Goal: Transaction & Acquisition: Purchase product/service

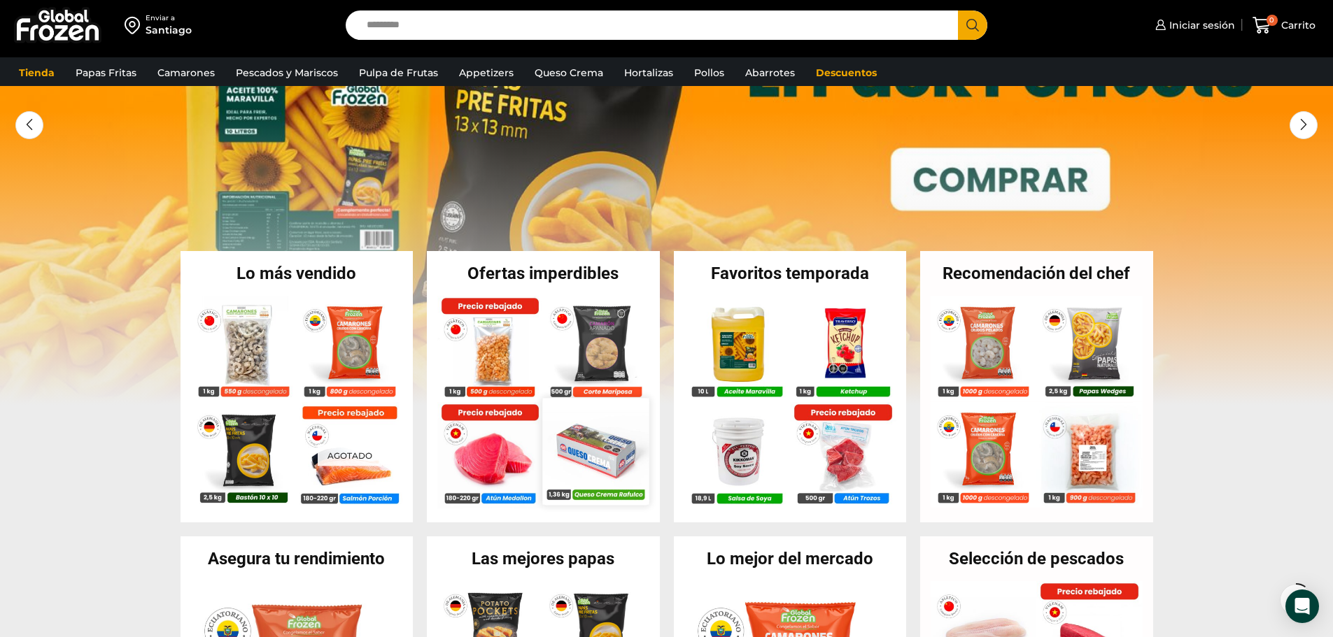
scroll to position [140, 0]
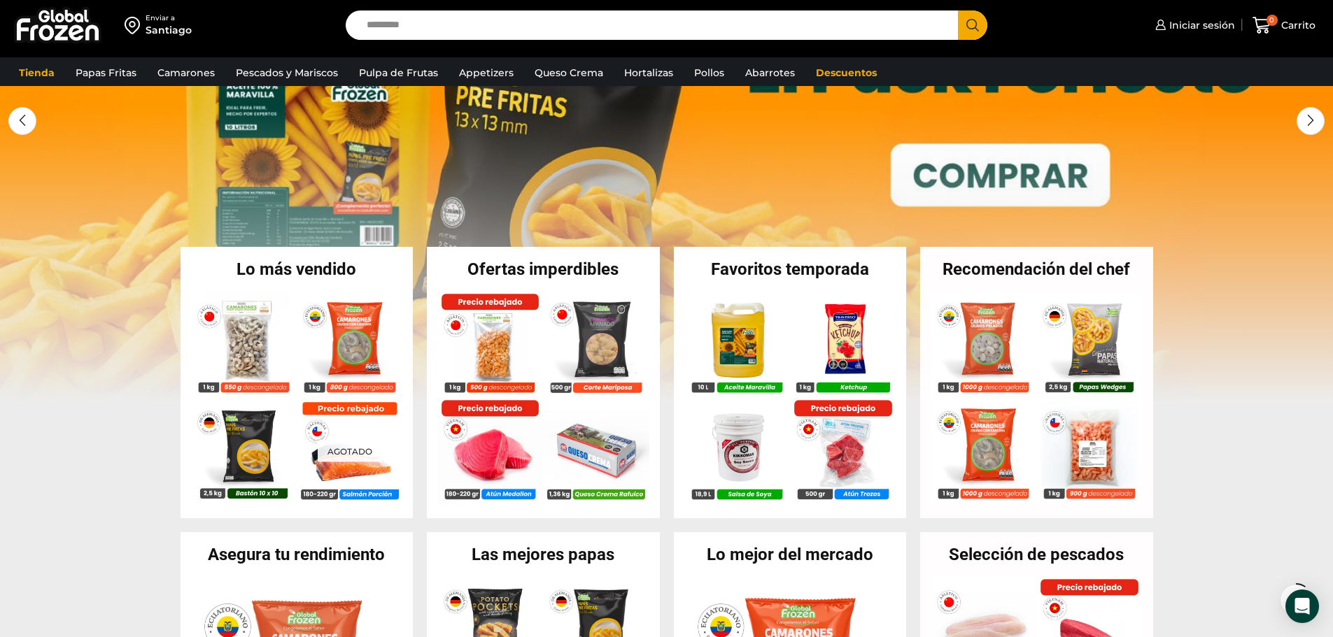
click at [1237, 195] on link "1 / 3" at bounding box center [666, 191] width 1333 height 420
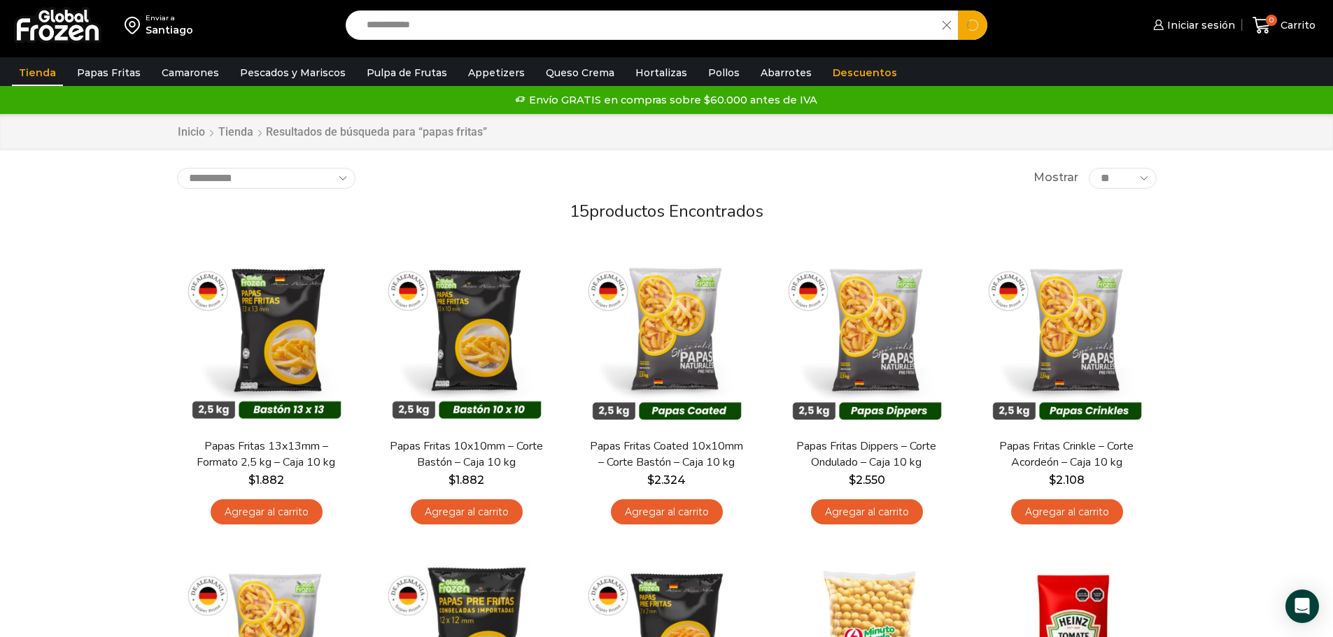
click at [402, 28] on input "**********" at bounding box center [648, 24] width 577 height 29
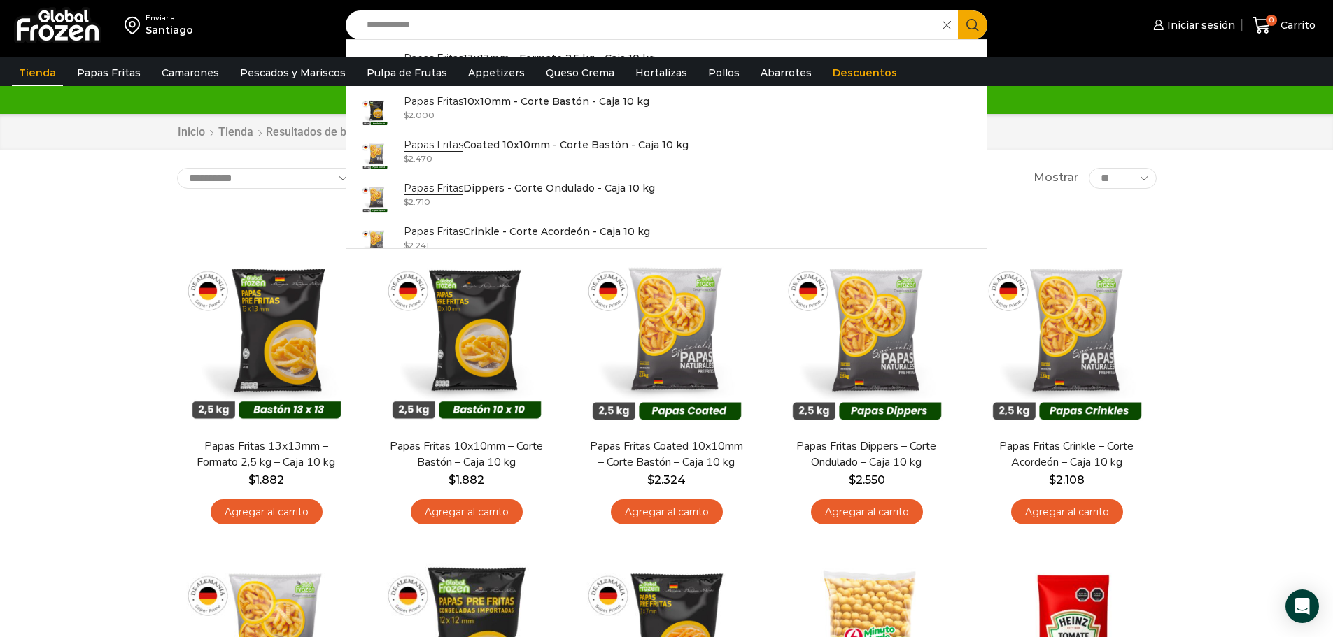
click at [463, 24] on input "**********" at bounding box center [648, 24] width 577 height 29
drag, startPoint x: 460, startPoint y: 21, endPoint x: 208, endPoint y: 24, distance: 251.9
click at [210, 26] on div "**********" at bounding box center [666, 25] width 1326 height 50
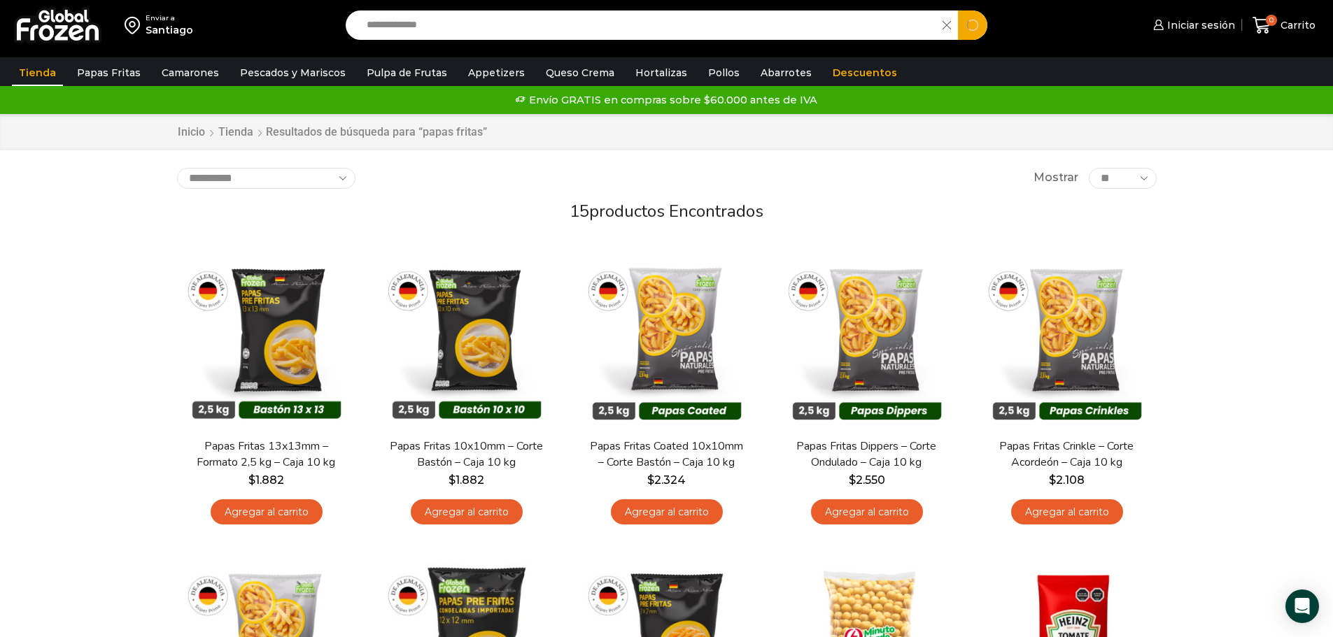
type input "**********"
click at [958, 10] on button "Search" at bounding box center [972, 24] width 29 height 29
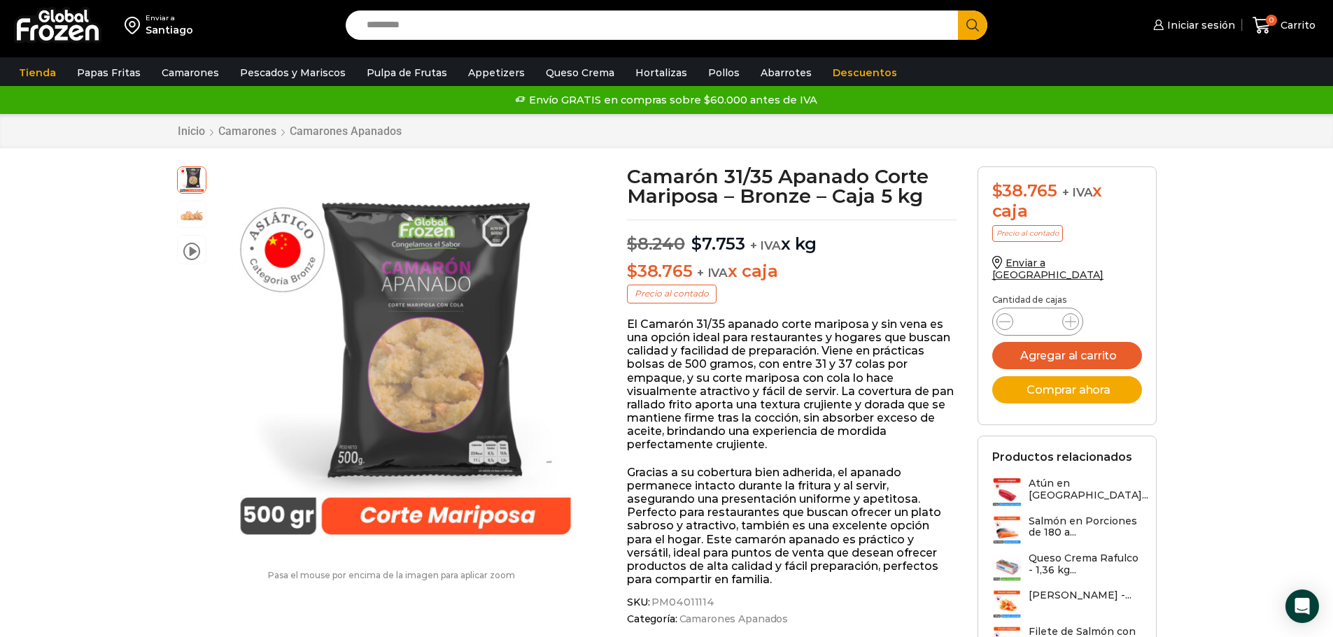
click at [442, 22] on input "Search input" at bounding box center [656, 24] width 592 height 29
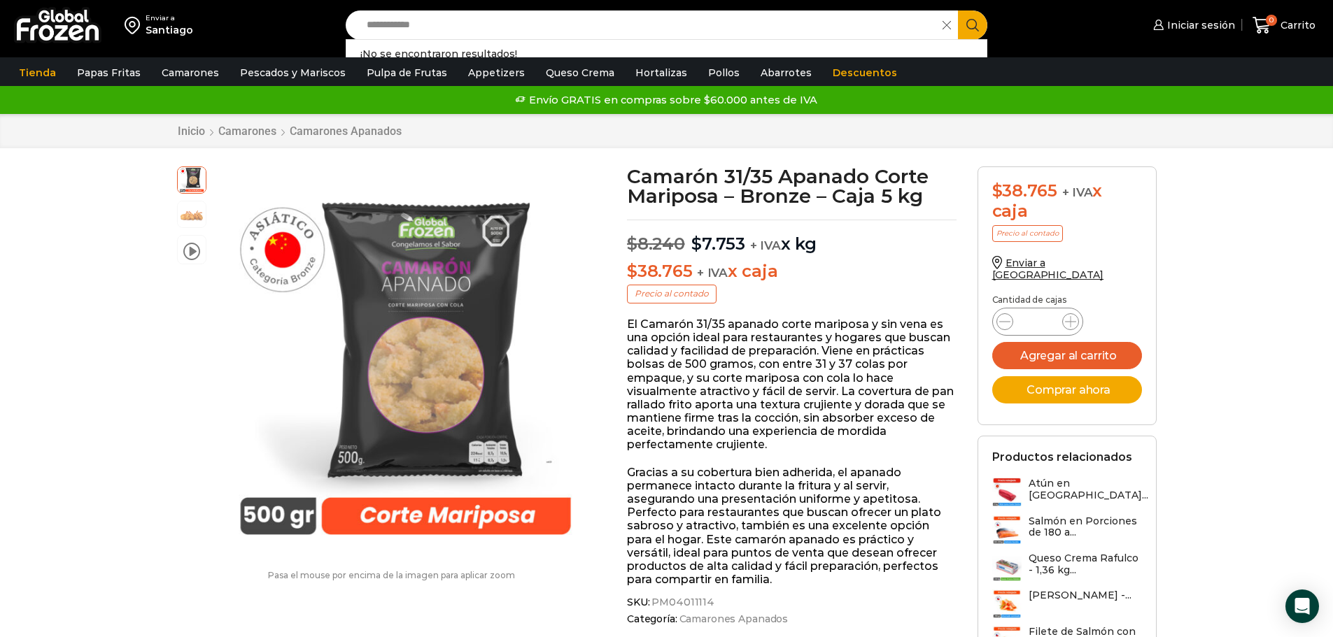
type input "**********"
click at [958, 10] on button "Search" at bounding box center [972, 24] width 29 height 29
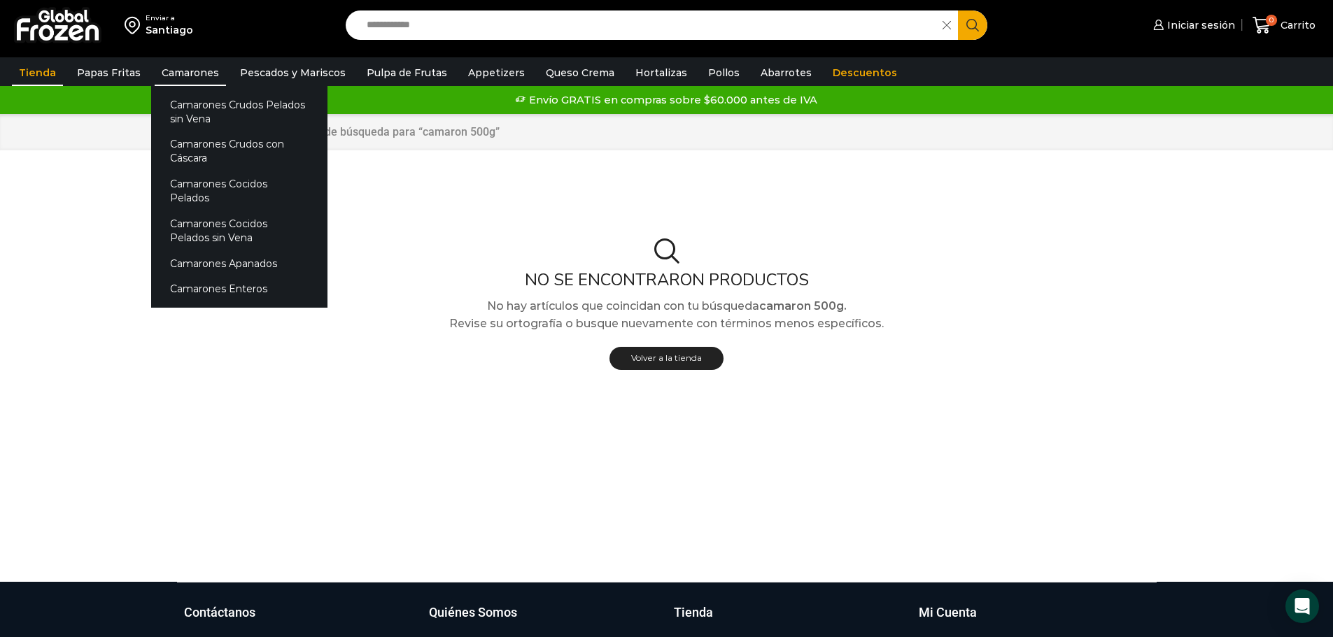
click at [189, 71] on link "Camarones" at bounding box center [190, 72] width 71 height 27
click at [181, 74] on link "Camarones" at bounding box center [190, 72] width 71 height 27
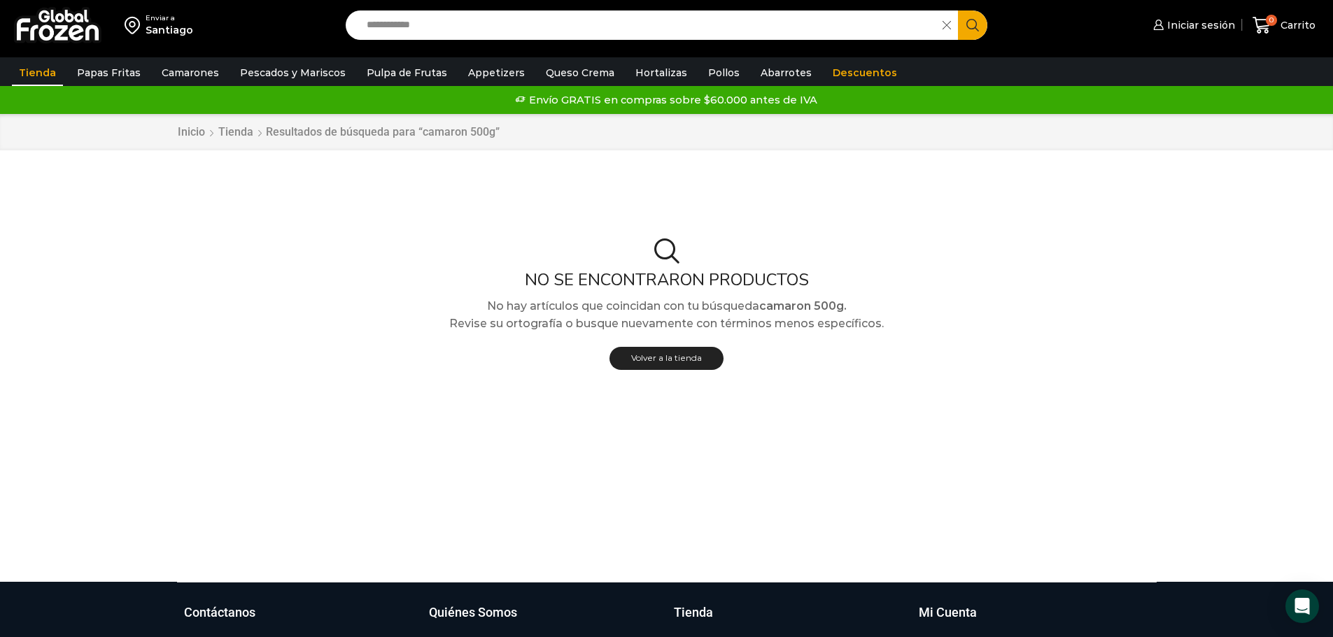
click at [640, 215] on div "No se encontraron productos No hay artículos que coincidan con tu búsqueda cama…" at bounding box center [667, 308] width 1001 height 264
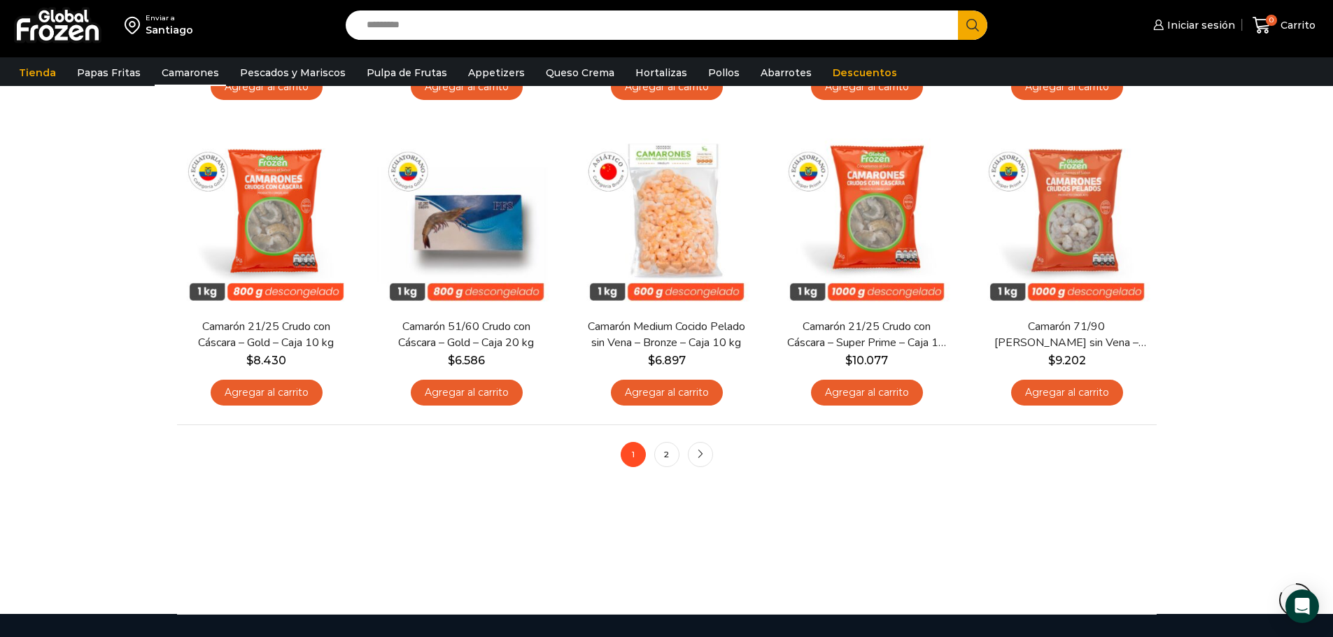
scroll to position [1050, 0]
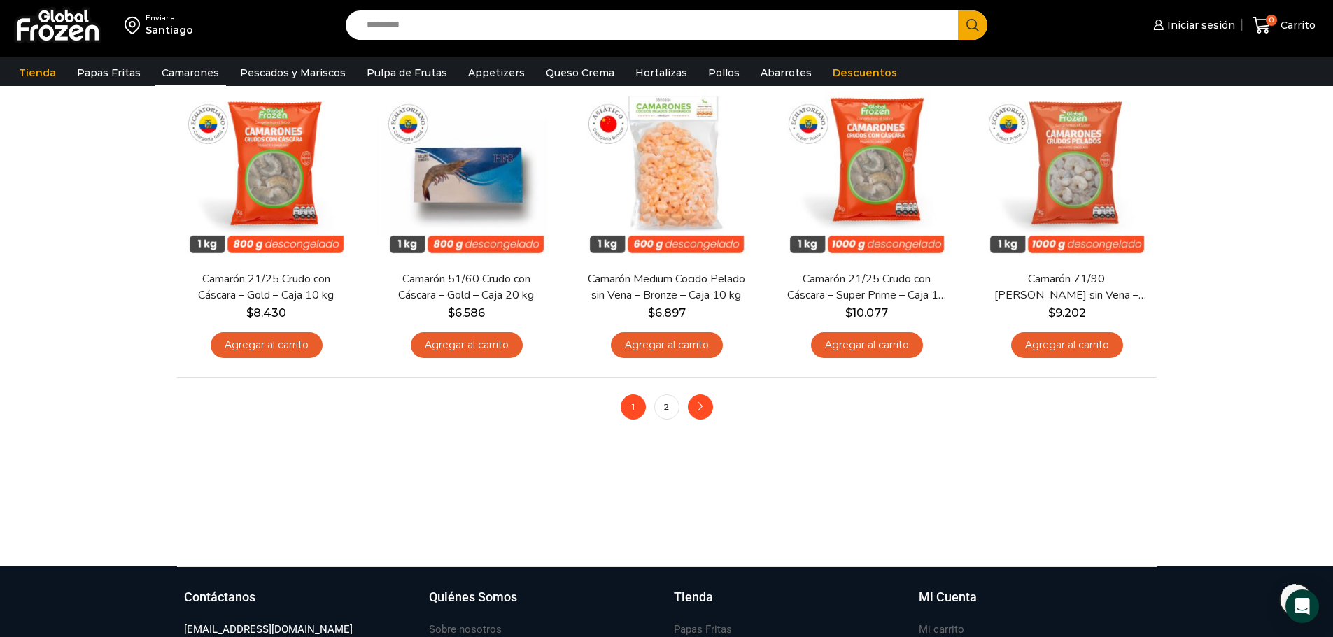
click at [696, 406] on icon "next" at bounding box center [700, 407] width 8 height 8
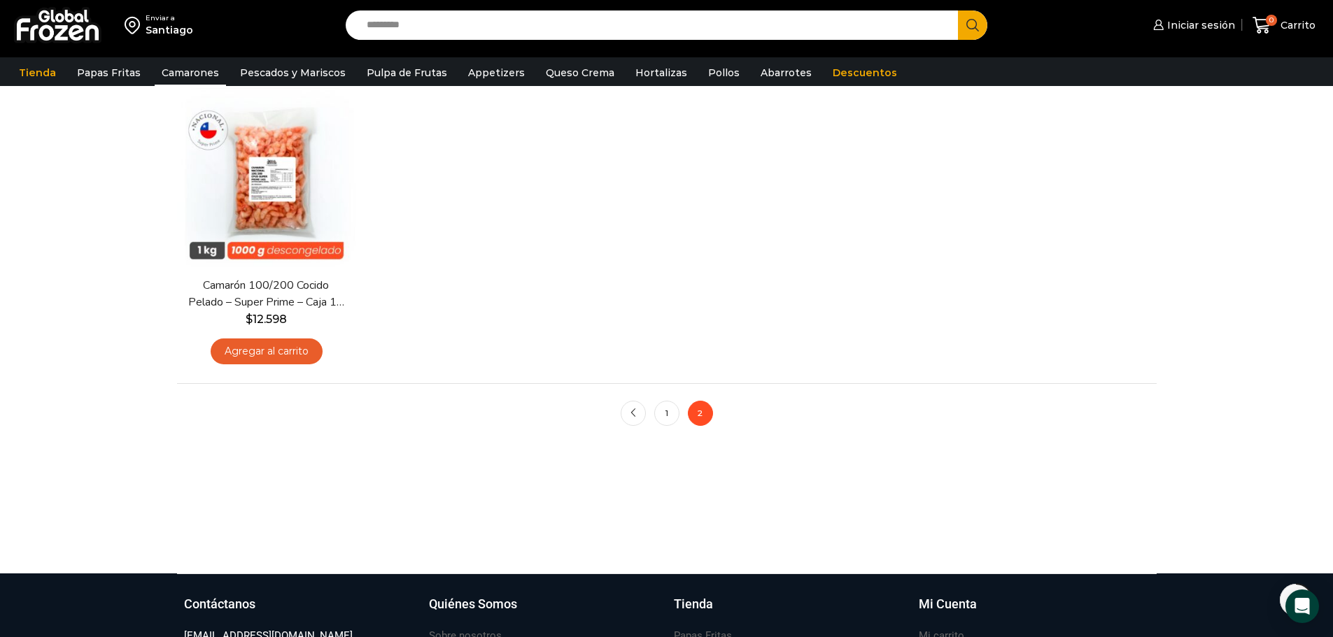
scroll to position [560, 0]
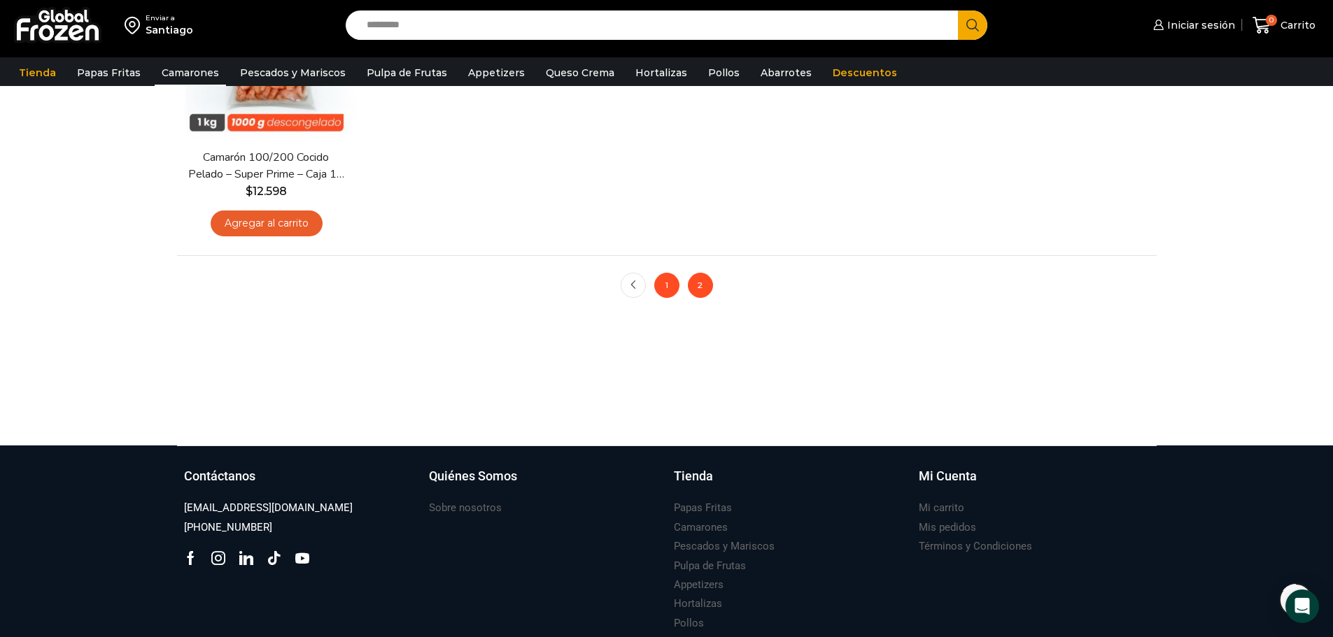
click at [658, 282] on link "1" at bounding box center [666, 285] width 25 height 25
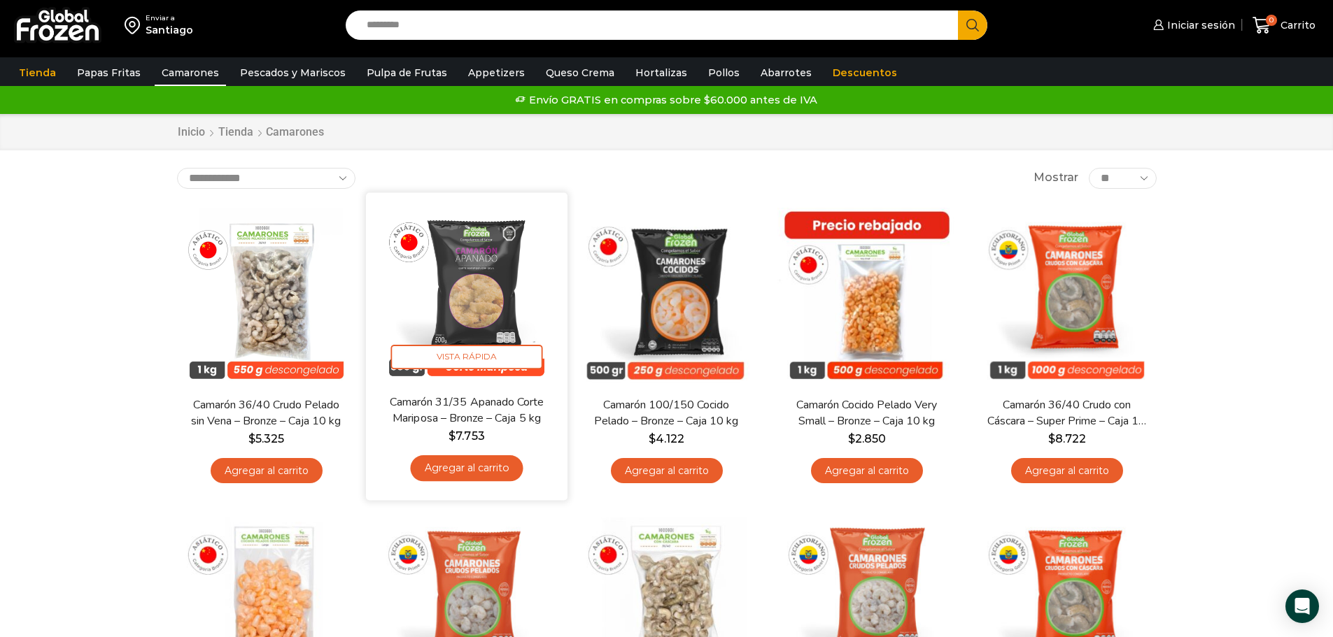
click at [494, 309] on img at bounding box center [466, 293] width 181 height 181
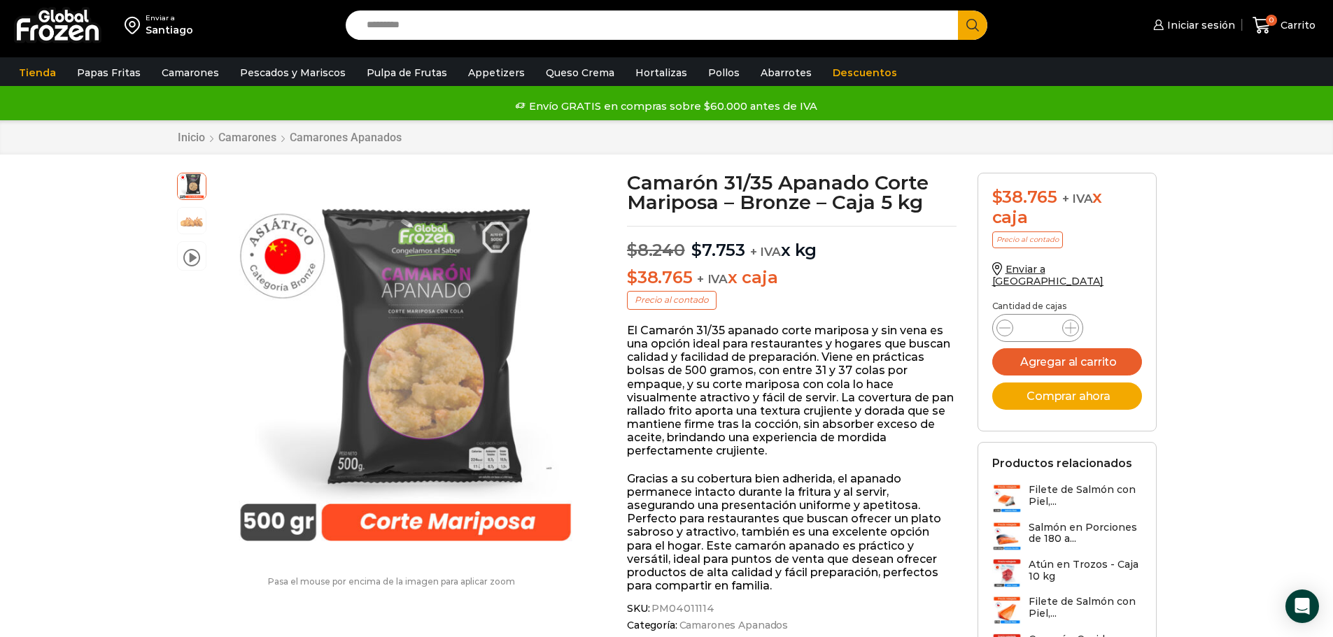
scroll to position [71, 0]
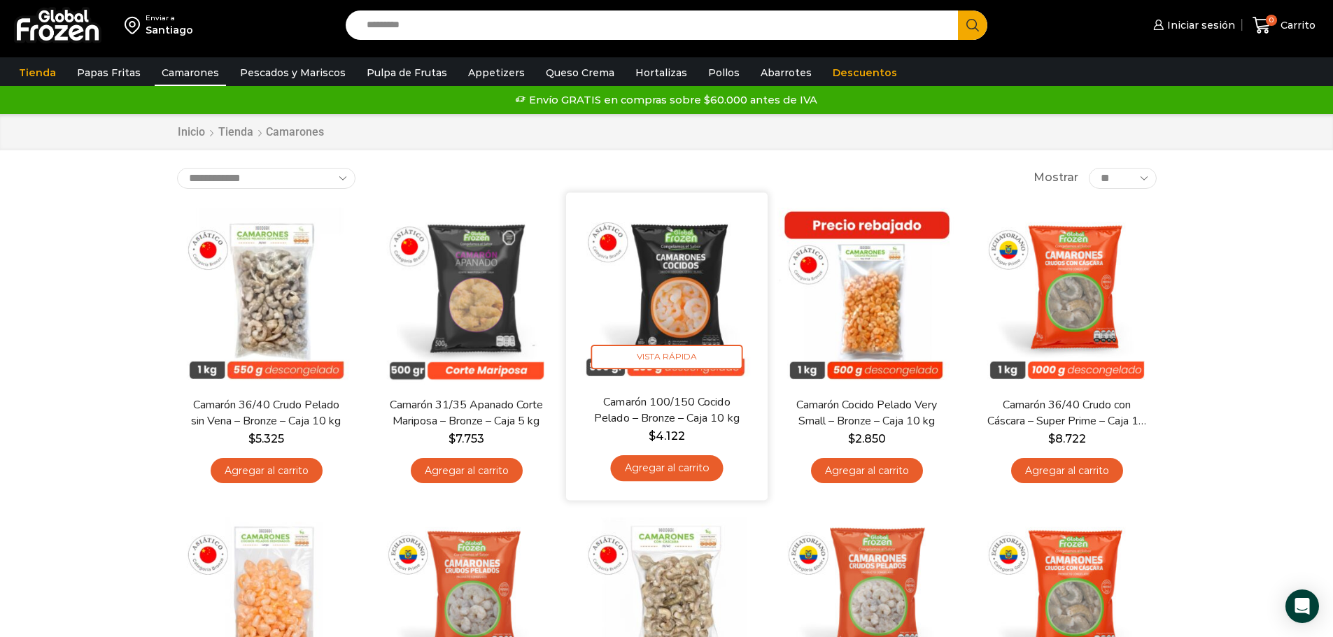
click at [668, 286] on img at bounding box center [667, 293] width 181 height 181
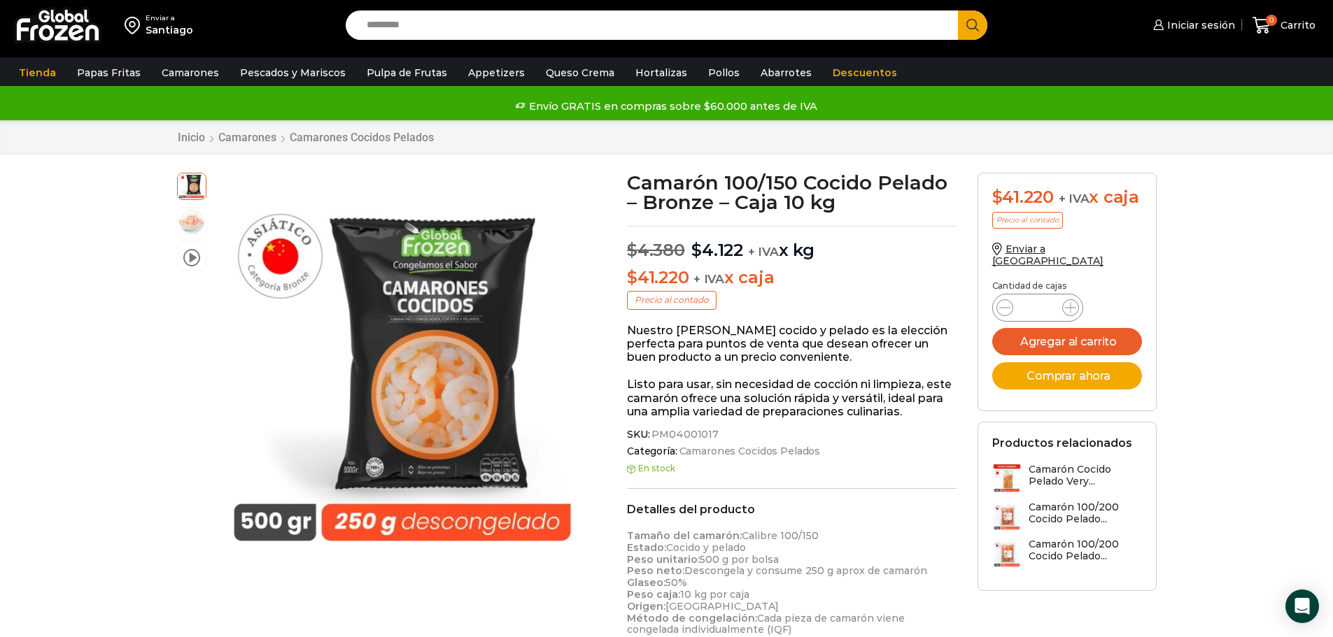
scroll to position [71, 0]
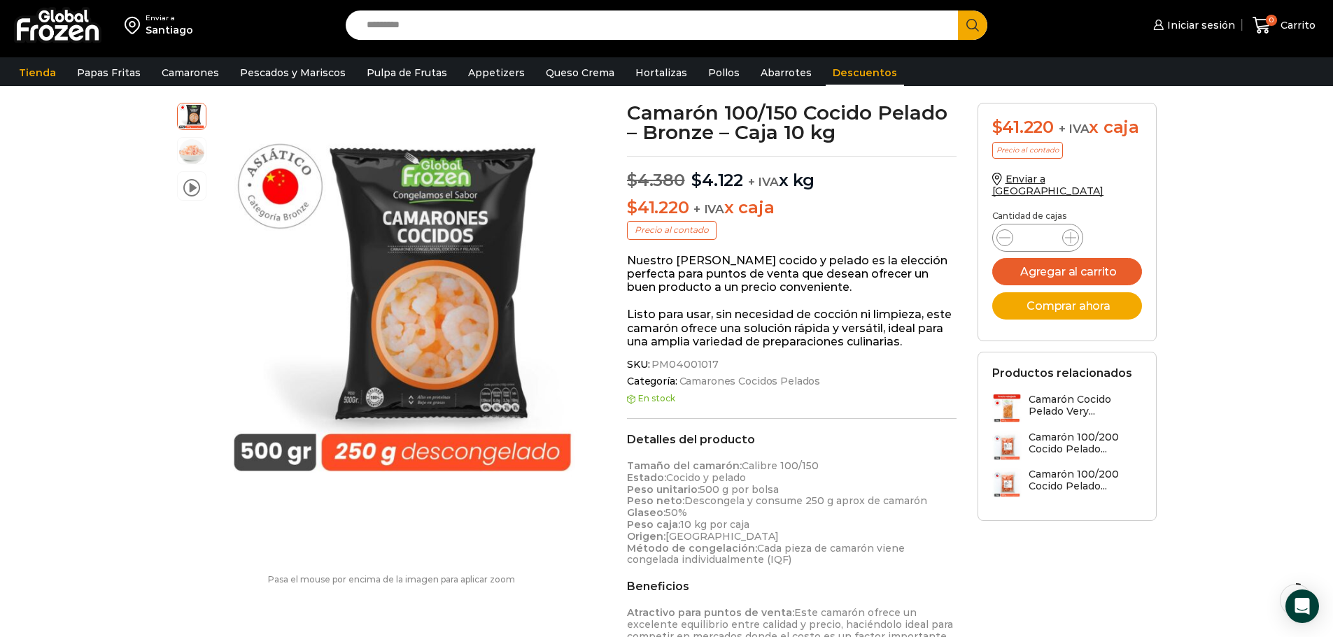
click at [829, 70] on link "Descuentos" at bounding box center [865, 72] width 78 height 27
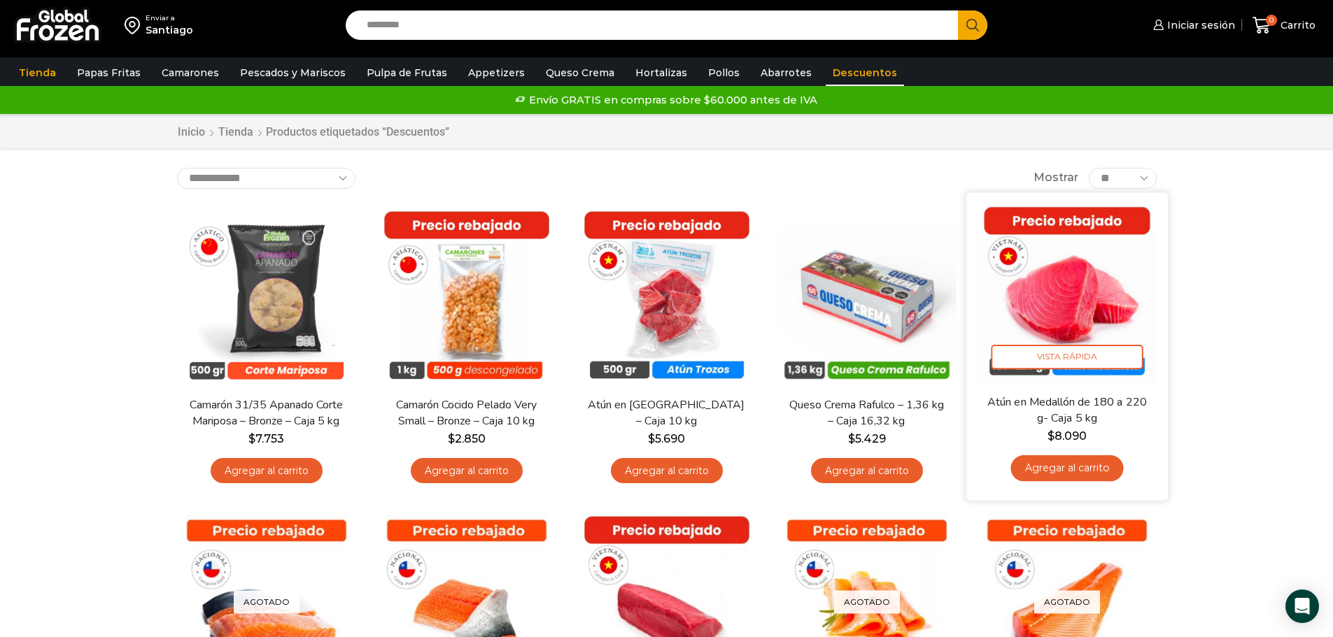
click at [1081, 317] on img at bounding box center [1067, 293] width 181 height 181
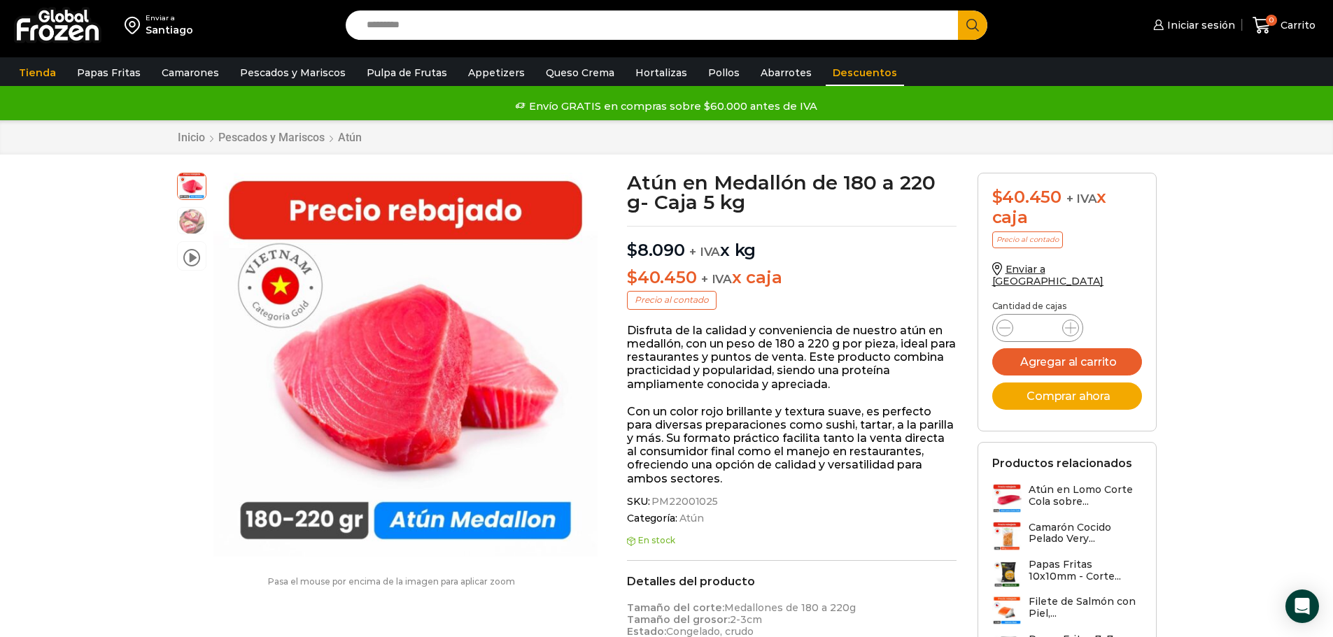
click at [855, 76] on link "Descuentos" at bounding box center [865, 72] width 78 height 27
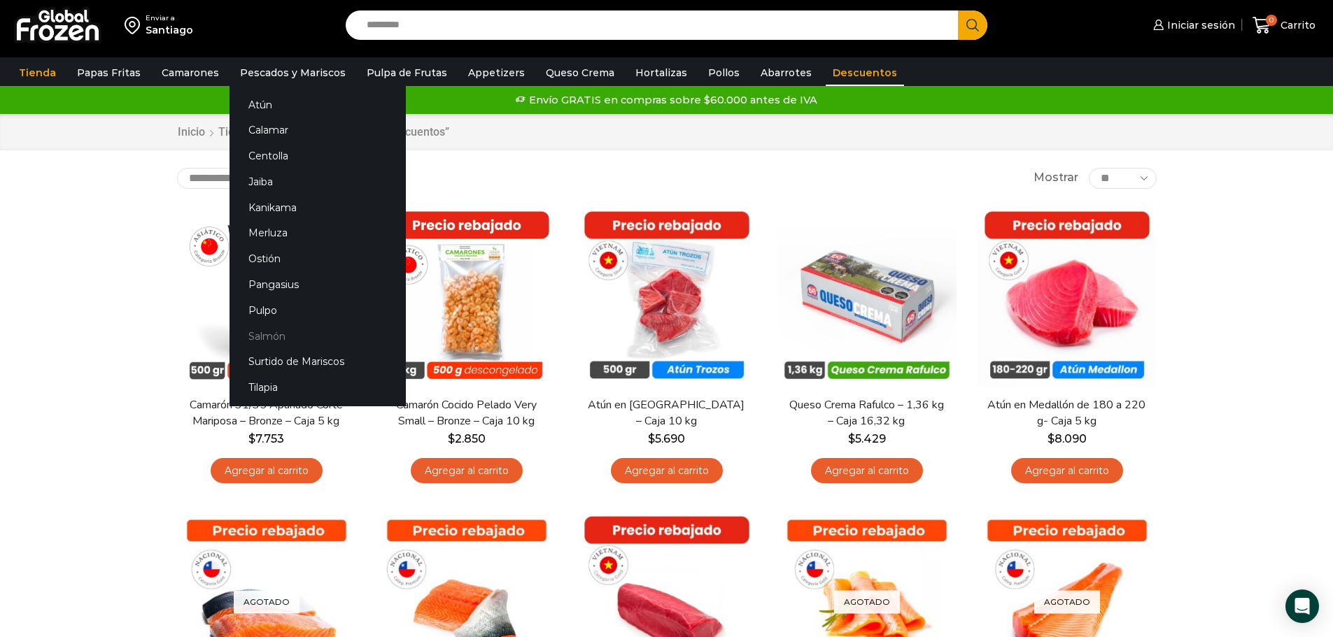
click at [276, 333] on link "Salmón" at bounding box center [318, 336] width 176 height 26
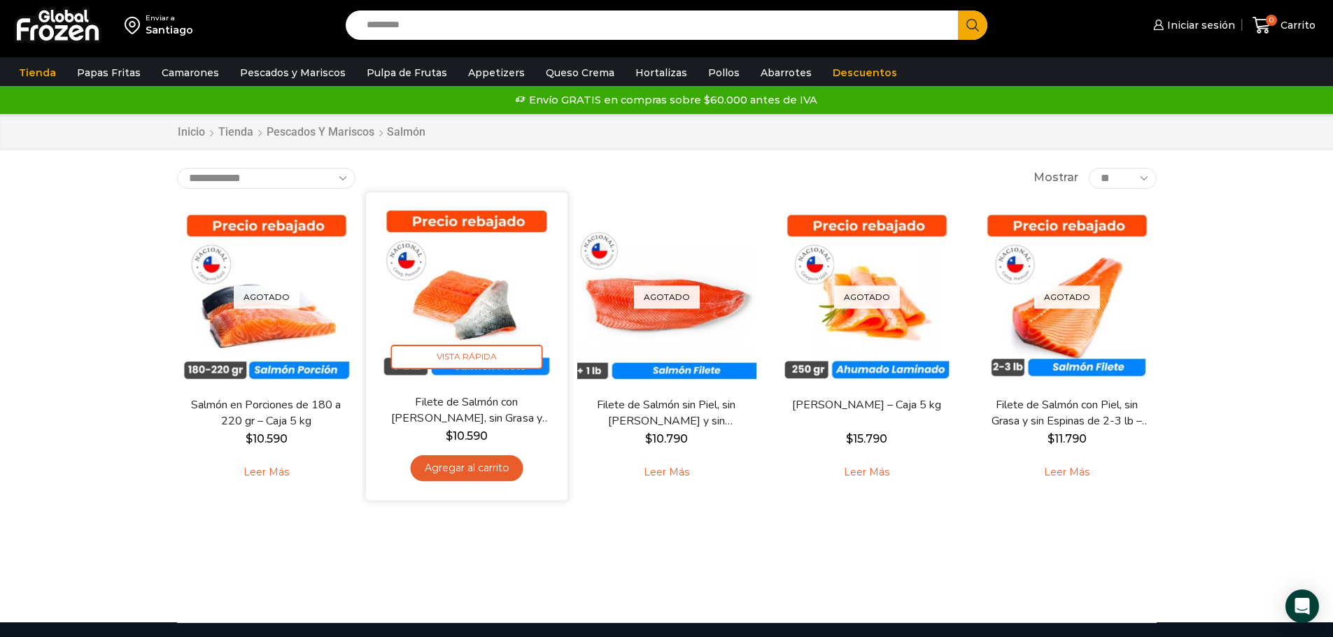
click at [432, 286] on img at bounding box center [466, 293] width 181 height 181
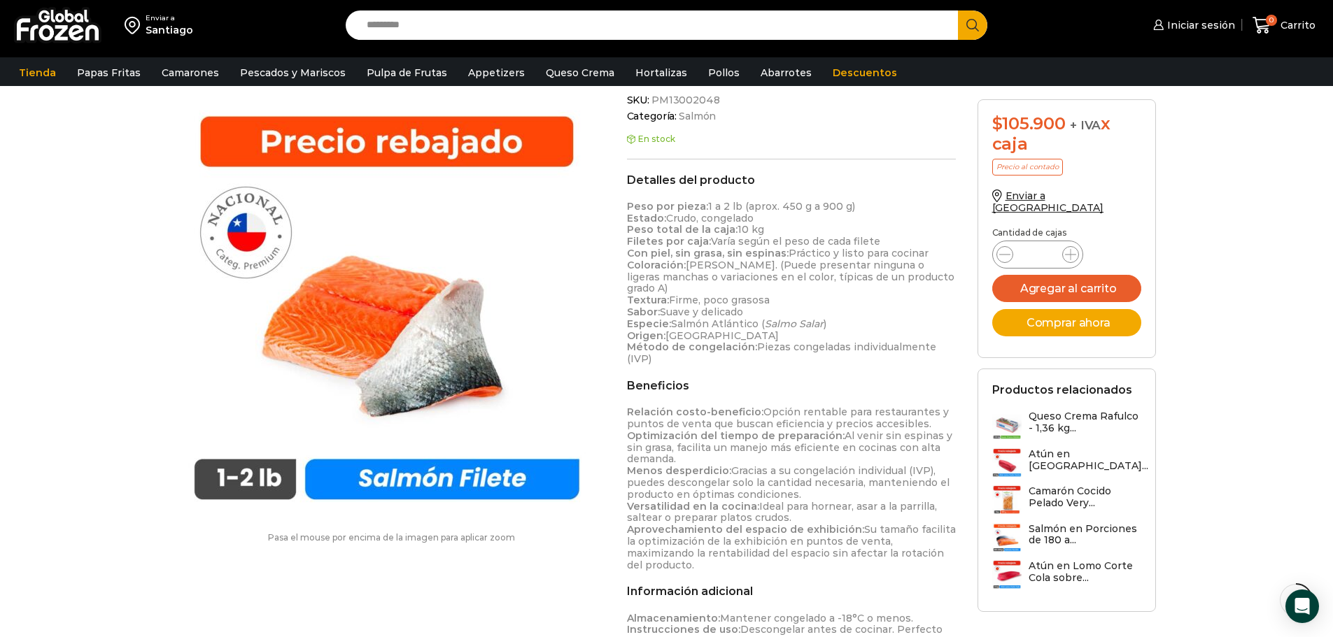
scroll to position [560, 0]
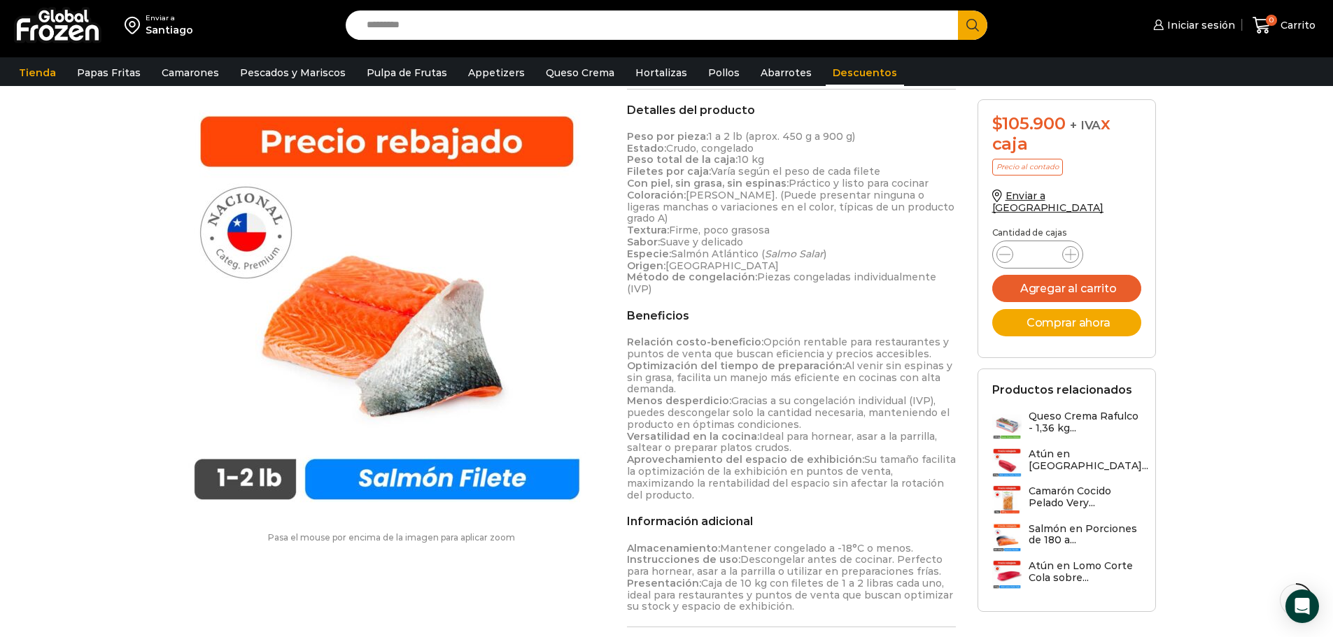
click at [836, 75] on link "Descuentos" at bounding box center [865, 72] width 78 height 27
